Goal: Information Seeking & Learning: Compare options

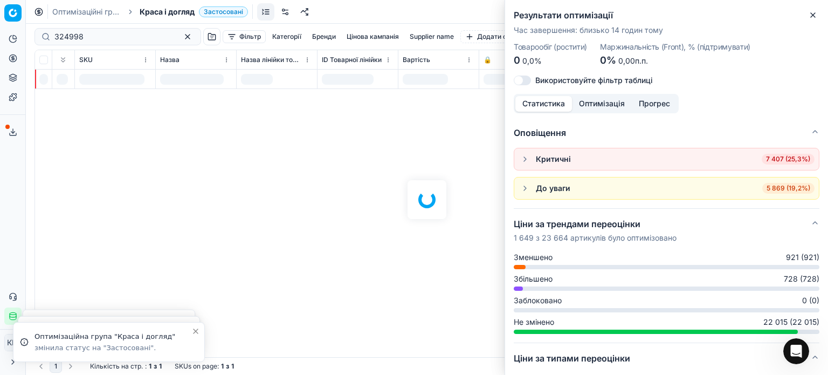
scroll to position [162, 0]
click at [817, 14] on icon "button" at bounding box center [813, 15] width 9 height 9
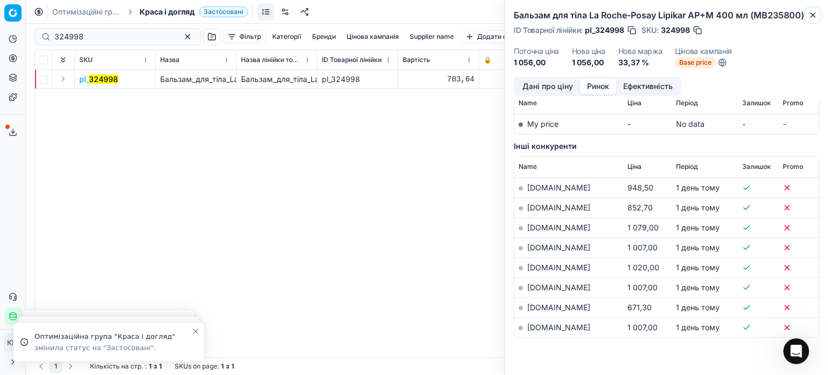
click at [818, 14] on button "Close" at bounding box center [813, 15] width 13 height 13
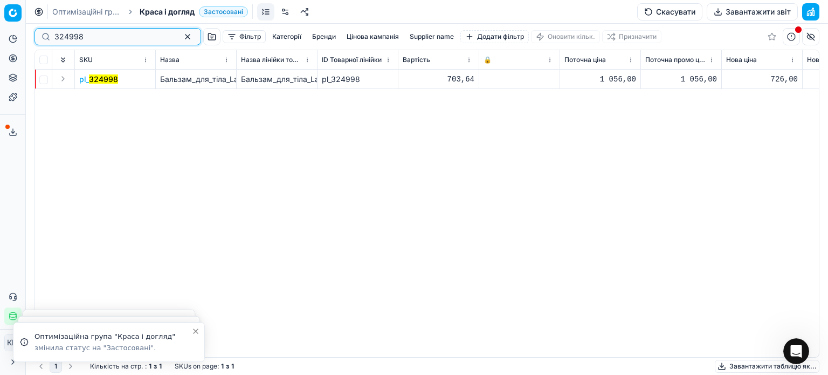
click at [8, 38] on div "Pricing platform Аналітика Цінова оптимізація Асортимент продукції Шаблони Серв…" at bounding box center [414, 187] width 828 height 375
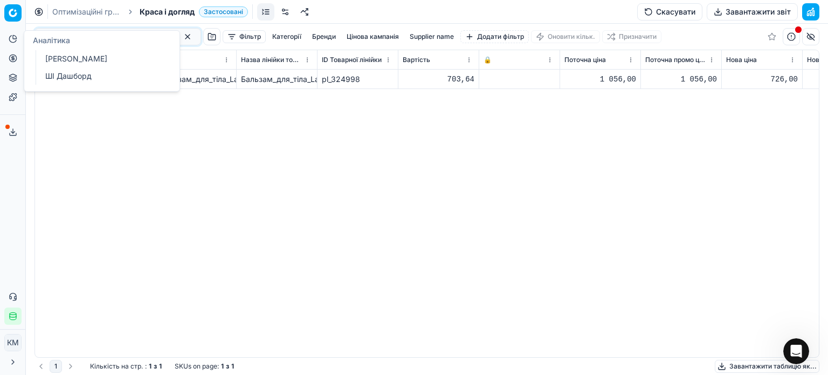
click at [278, 150] on div "pl_ 324998 Бальзам_для_тіла_La_Roche-Posay_Lipikar_AP+M_400_мл_(MB235800) Бальз…" at bounding box center [427, 213] width 784 height 287
click at [102, 76] on mark "324998" at bounding box center [103, 78] width 29 height 9
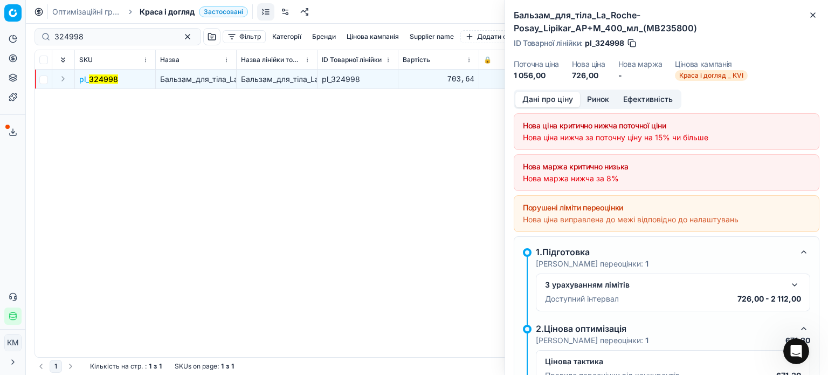
click at [595, 98] on button "Ринок" at bounding box center [598, 100] width 36 height 16
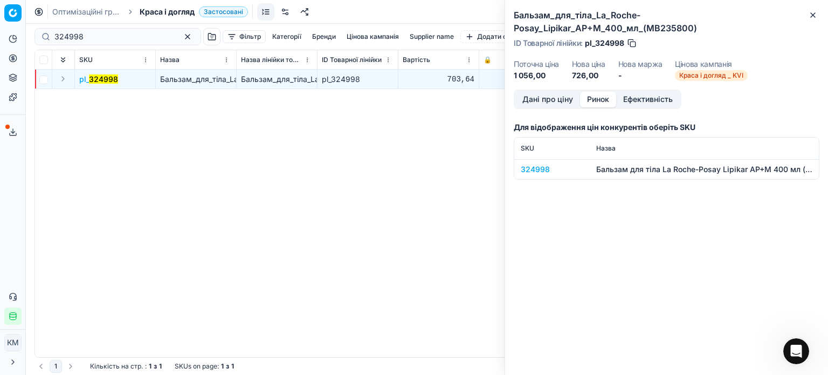
click at [538, 171] on div "324998" at bounding box center [552, 169] width 63 height 11
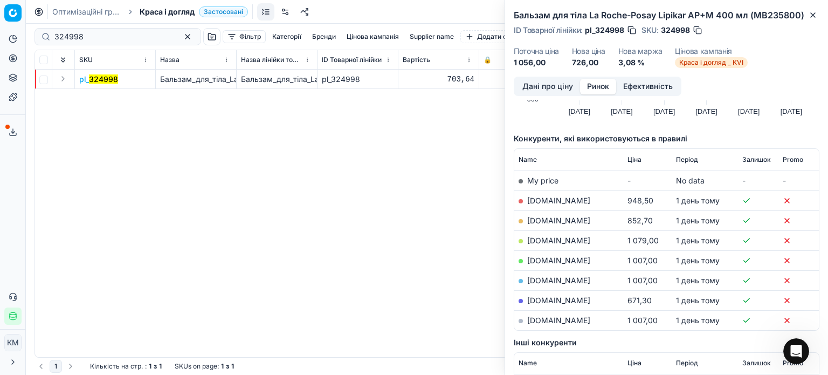
scroll to position [108, 0]
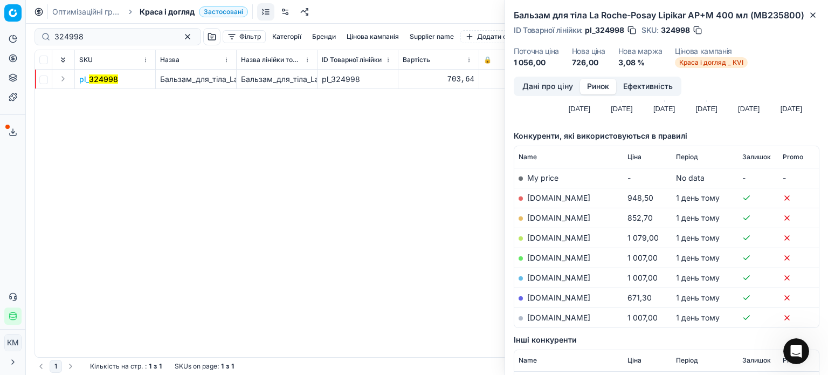
click at [579, 255] on link "[DOMAIN_NAME]" at bounding box center [558, 257] width 63 height 9
click at [570, 314] on link "[DOMAIN_NAME]" at bounding box center [558, 317] width 63 height 9
click at [548, 296] on link "[DOMAIN_NAME]" at bounding box center [558, 297] width 63 height 9
click at [814, 17] on icon "button" at bounding box center [813, 15] width 9 height 9
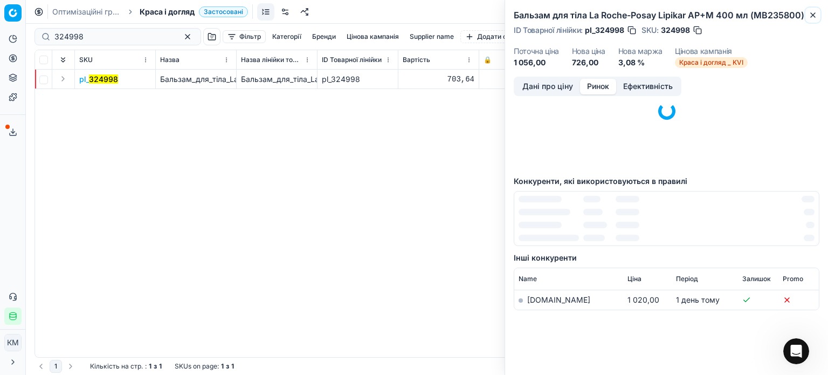
scroll to position [66, 0]
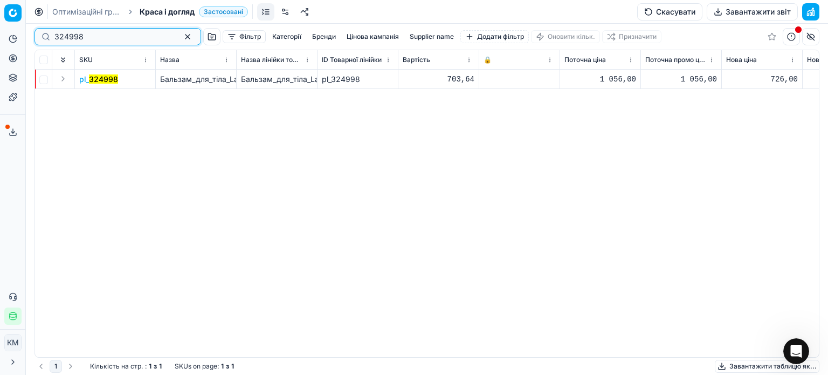
drag, startPoint x: 79, startPoint y: 38, endPoint x: 35, endPoint y: 35, distance: 44.3
click at [35, 35] on div "324998" at bounding box center [118, 36] width 167 height 17
paste input "19494"
type input "194948"
click at [112, 80] on mark "194948" at bounding box center [102, 78] width 28 height 9
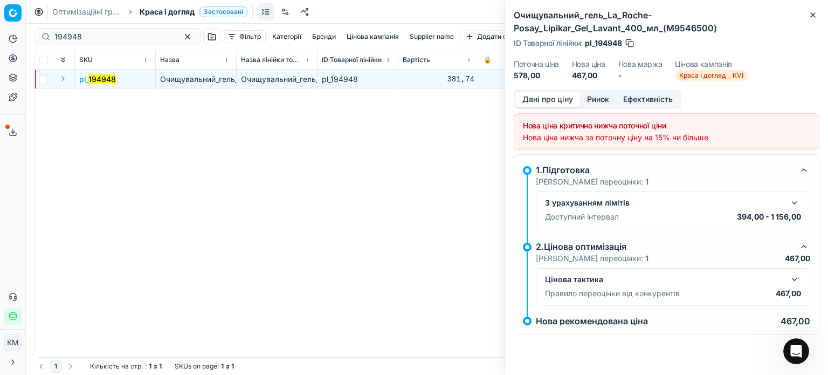
drag, startPoint x: 601, startPoint y: 94, endPoint x: 593, endPoint y: 105, distance: 13.4
click at [601, 94] on button "Ринок" at bounding box center [598, 100] width 36 height 16
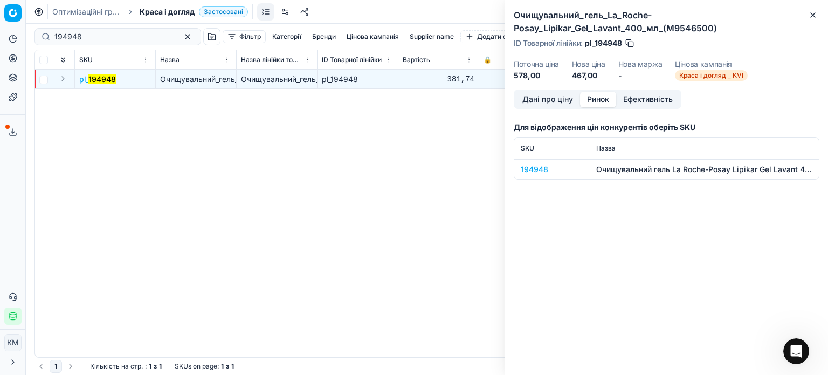
click at [533, 175] on td "194948" at bounding box center [553, 169] width 76 height 20
click at [540, 169] on div "194948" at bounding box center [552, 169] width 63 height 11
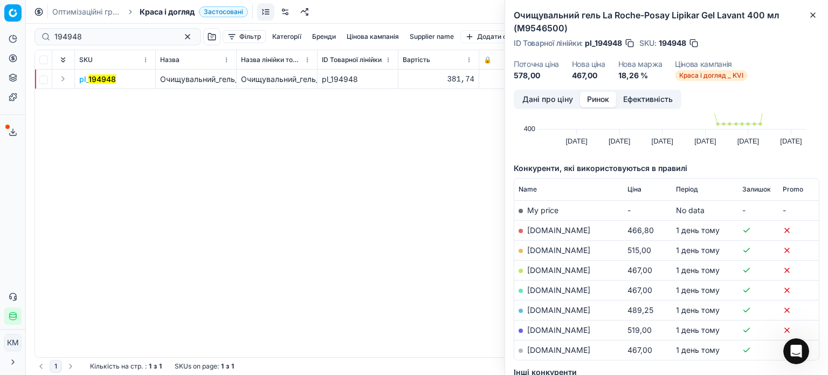
scroll to position [108, 0]
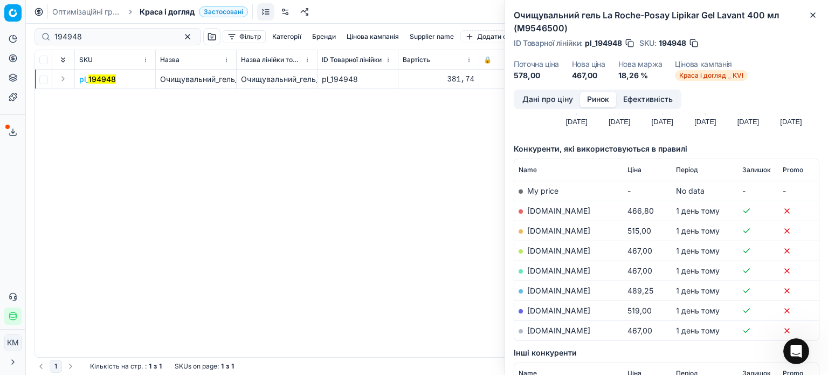
click at [565, 331] on link "[DOMAIN_NAME]" at bounding box center [558, 330] width 63 height 9
